Goal: Task Accomplishment & Management: Manage account settings

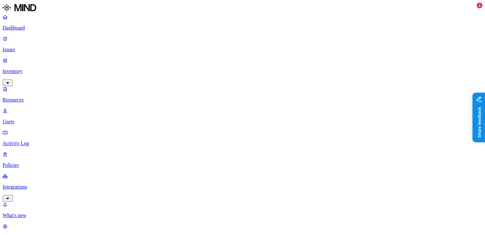
scroll to position [10, 0]
click at [51, 158] on nav "Dashboard Issues Inventory Resources Users Activity Log Policies Integrations W…" at bounding box center [243, 127] width 480 height 226
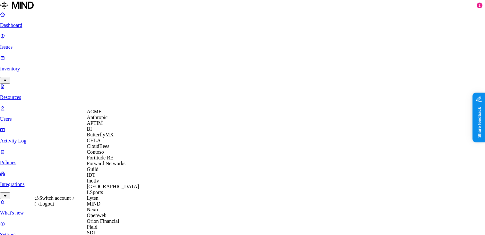
click at [106, 115] on div "ACME" at bounding box center [118, 112] width 62 height 6
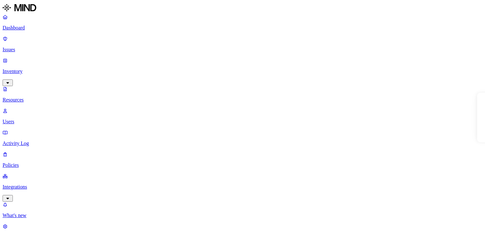
click at [37, 29] on p "Dashboard" at bounding box center [243, 28] width 480 height 6
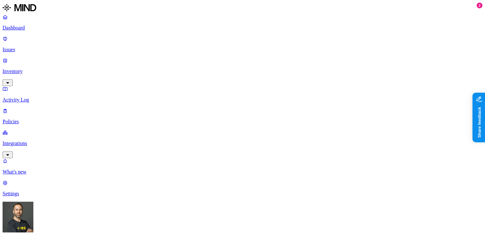
click at [50, 69] on p "Inventory" at bounding box center [243, 72] width 480 height 6
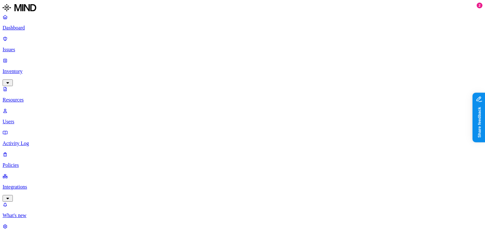
click at [43, 47] on p "Issues" at bounding box center [243, 50] width 480 height 6
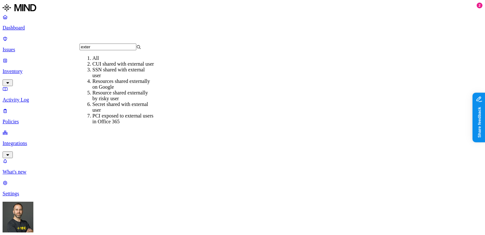
type input "exter"
click at [112, 79] on div "SSN shared with external user" at bounding box center [123, 73] width 62 height 12
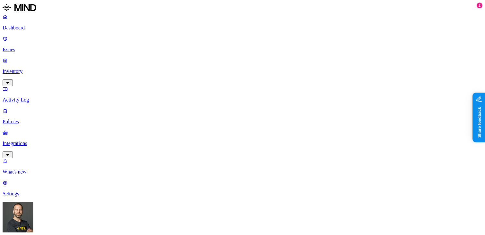
scroll to position [0, 16]
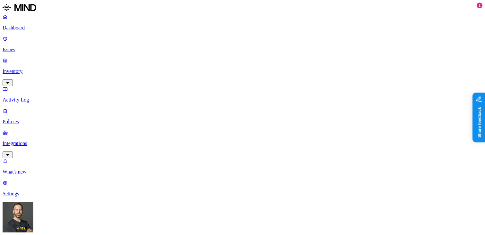
scroll to position [246, 0]
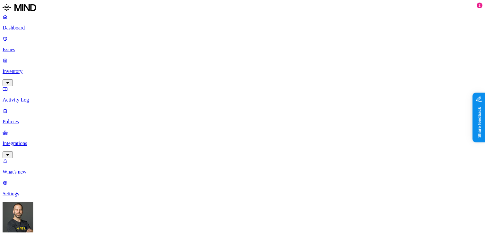
scroll to position [210, 0]
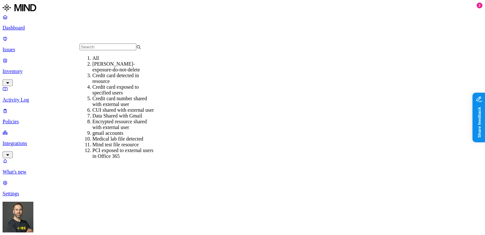
click at [133, 107] on div "Credit card number shared with external user" at bounding box center [123, 102] width 62 height 12
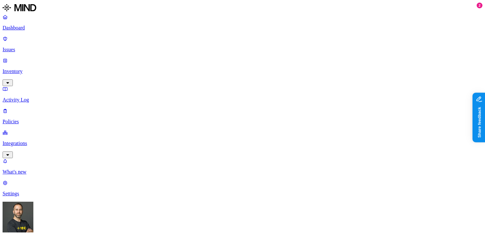
scroll to position [58, 0]
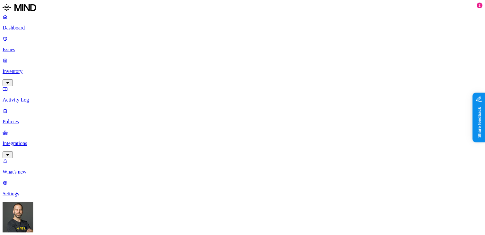
scroll to position [197, 0]
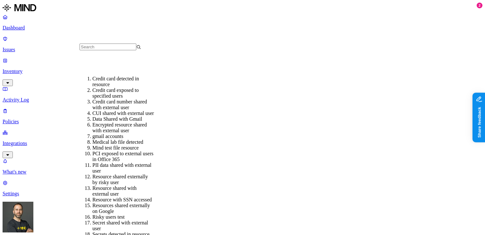
scroll to position [88, 0]
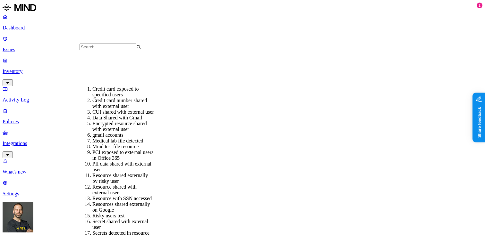
click at [143, 161] on div "PII data shared with external user" at bounding box center [123, 167] width 62 height 12
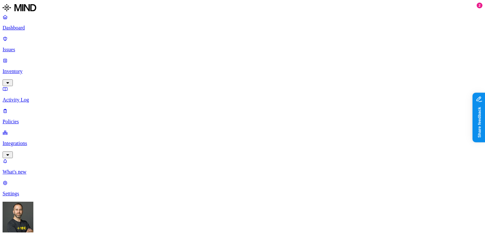
scroll to position [63, 0]
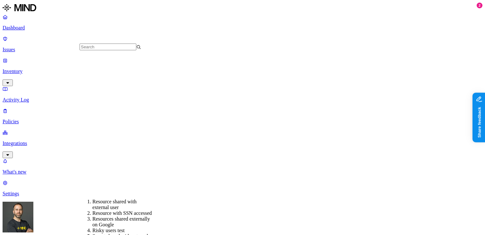
scroll to position [194, 0]
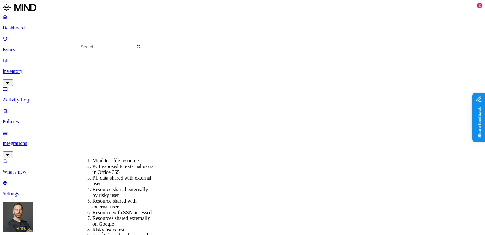
scroll to position [185, 0]
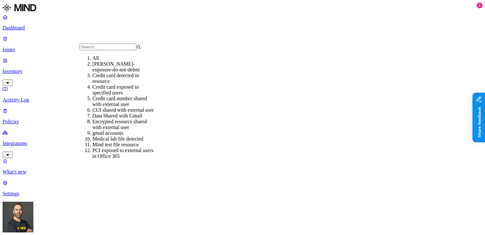
click at [113, 50] on input "text" at bounding box center [108, 47] width 57 height 7
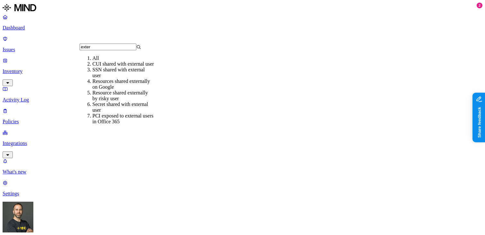
scroll to position [9, 0]
type input "exter"
click at [141, 87] on div "Resources shared externally on Google" at bounding box center [123, 85] width 62 height 12
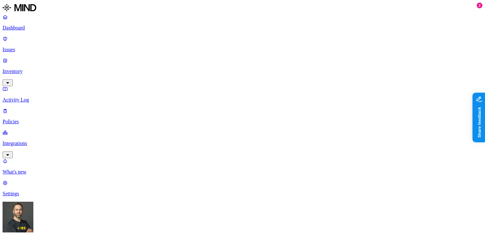
scroll to position [54, 0]
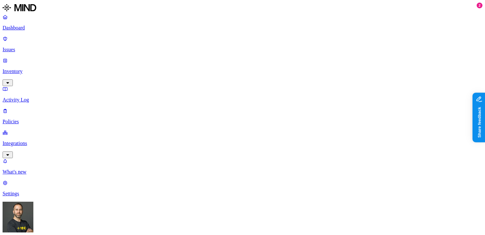
scroll to position [173, 0]
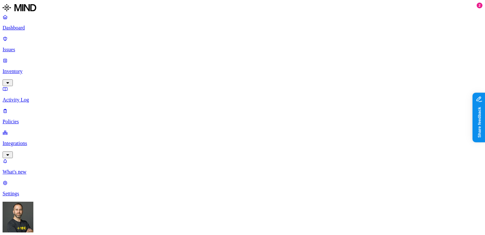
scroll to position [0, 0]
